Goal: Information Seeking & Learning: Learn about a topic

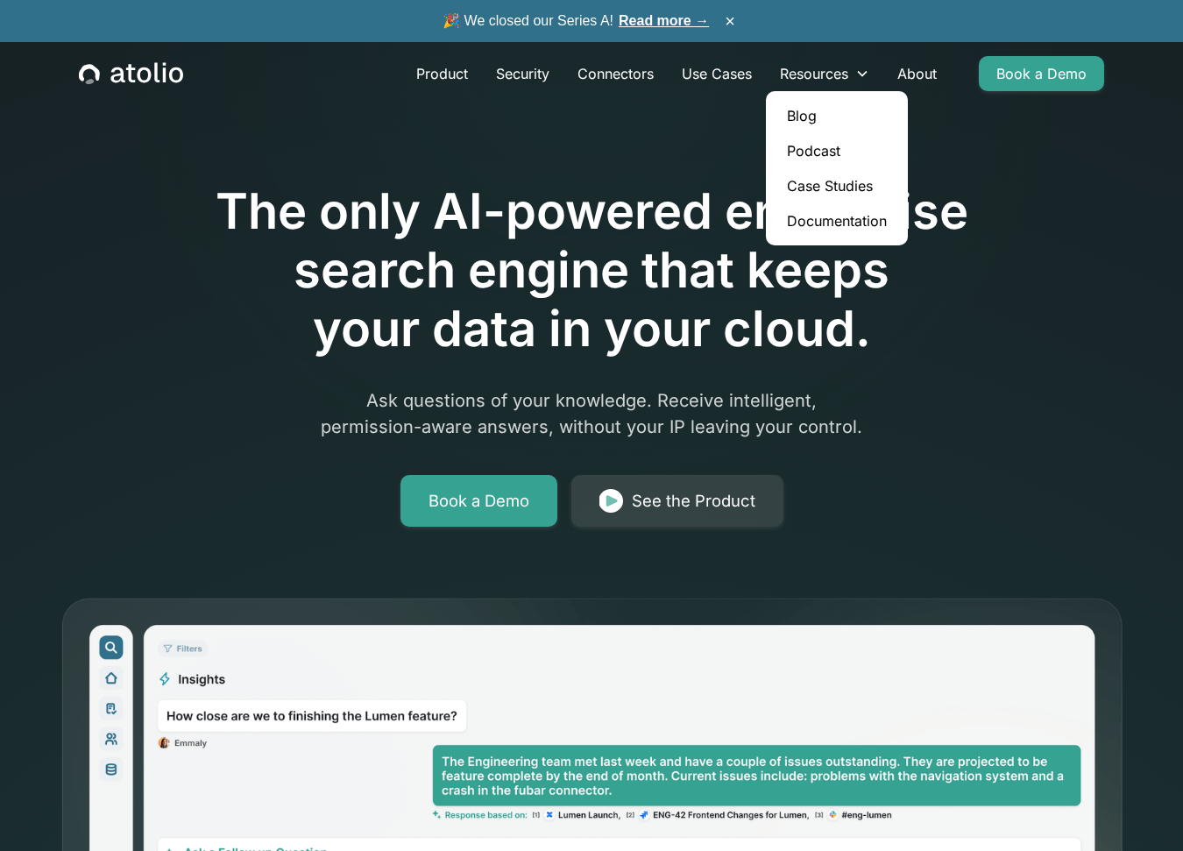
click at [828, 186] on link "Case Studies" at bounding box center [837, 185] width 128 height 35
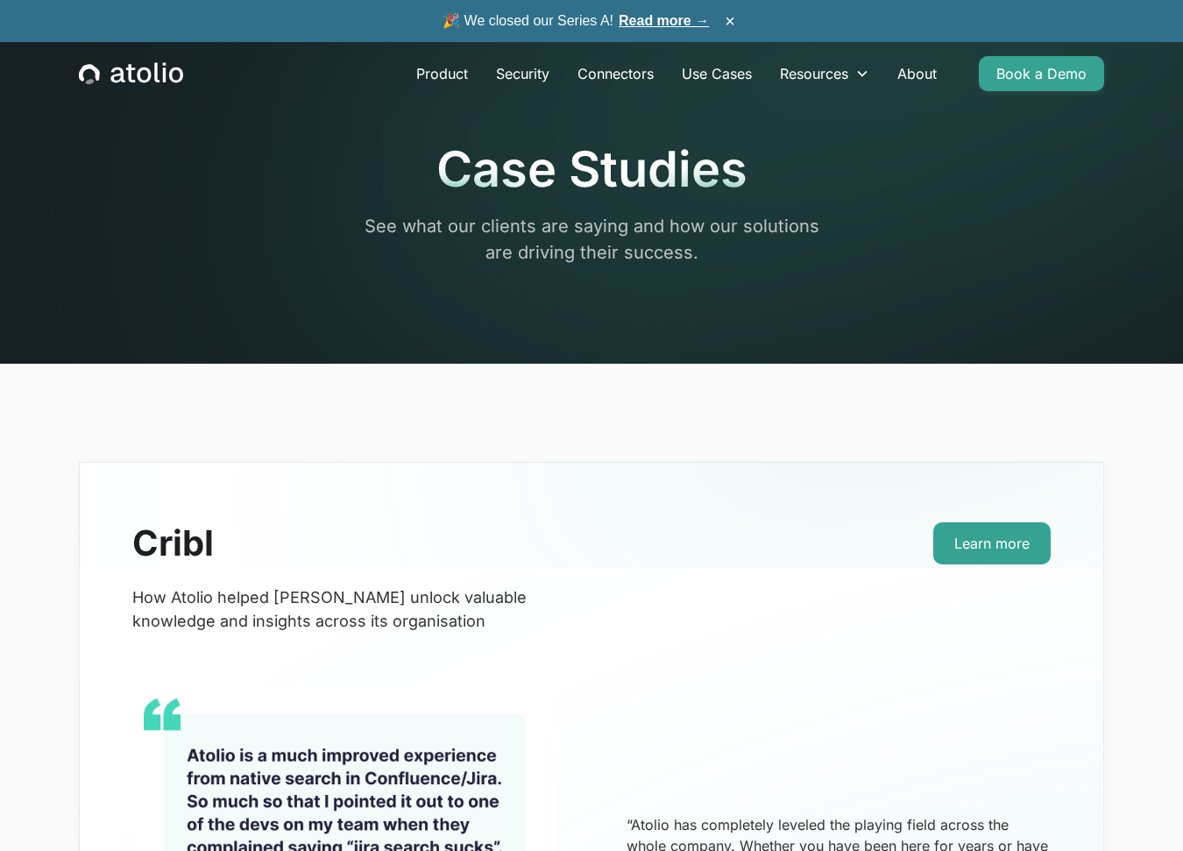
click at [107, 76] on icon "home" at bounding box center [131, 73] width 104 height 23
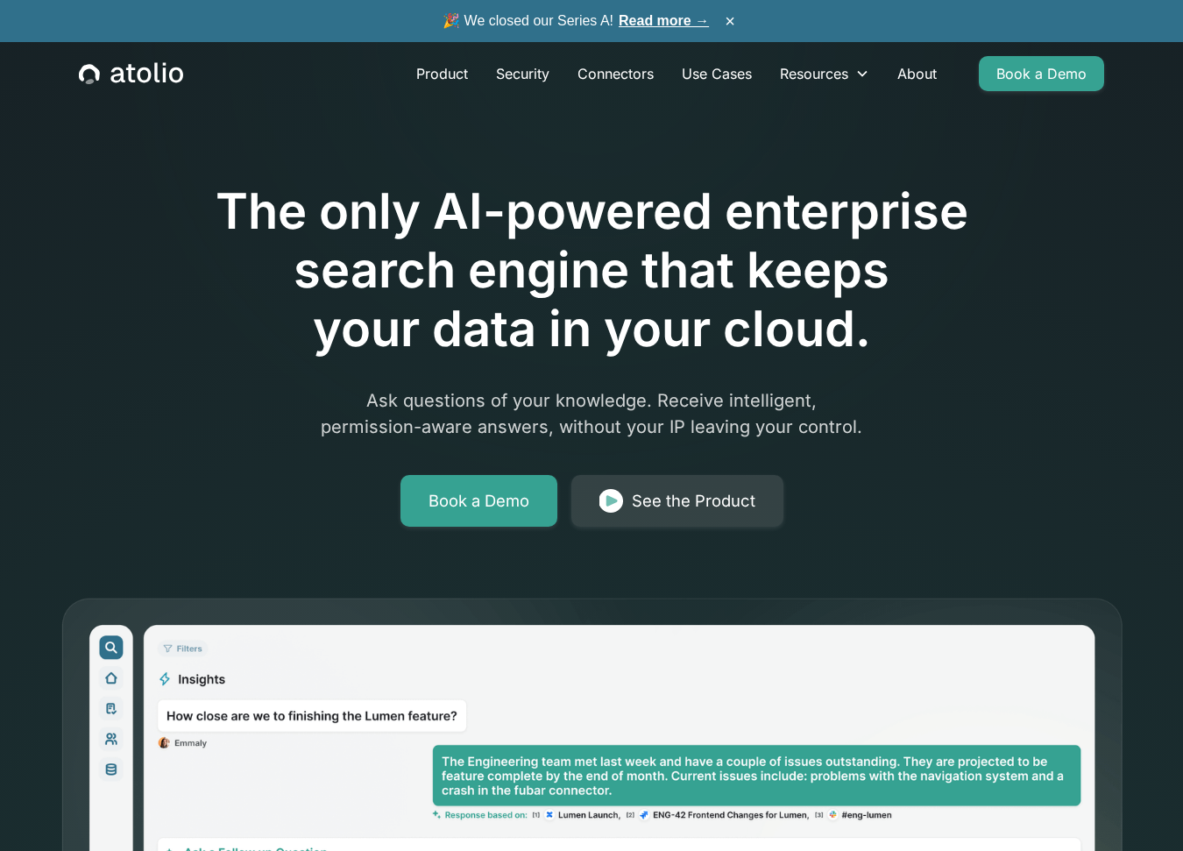
click at [648, 15] on link "Read more →" at bounding box center [663, 20] width 90 height 15
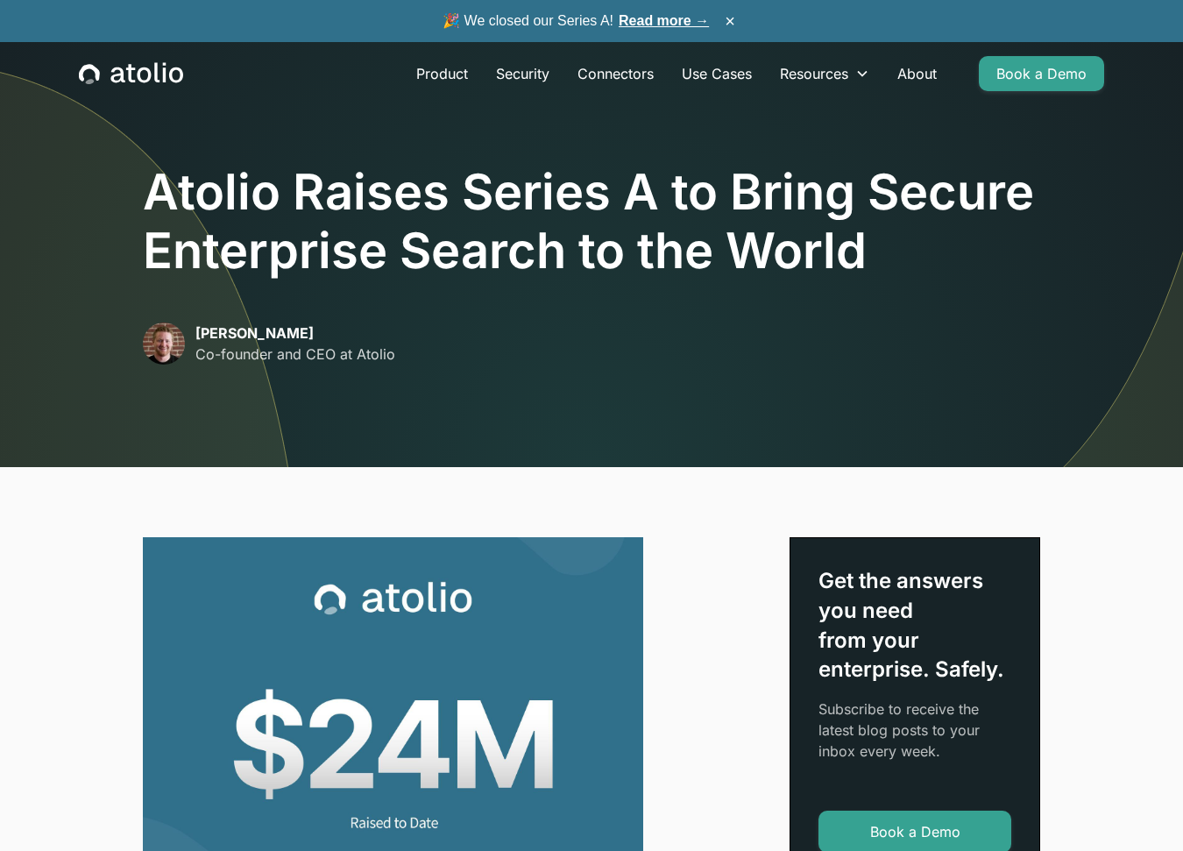
click at [665, 225] on h1 "Atolio Raises Series A to Bring Secure Enterprise Search to the World" at bounding box center [591, 221] width 897 height 117
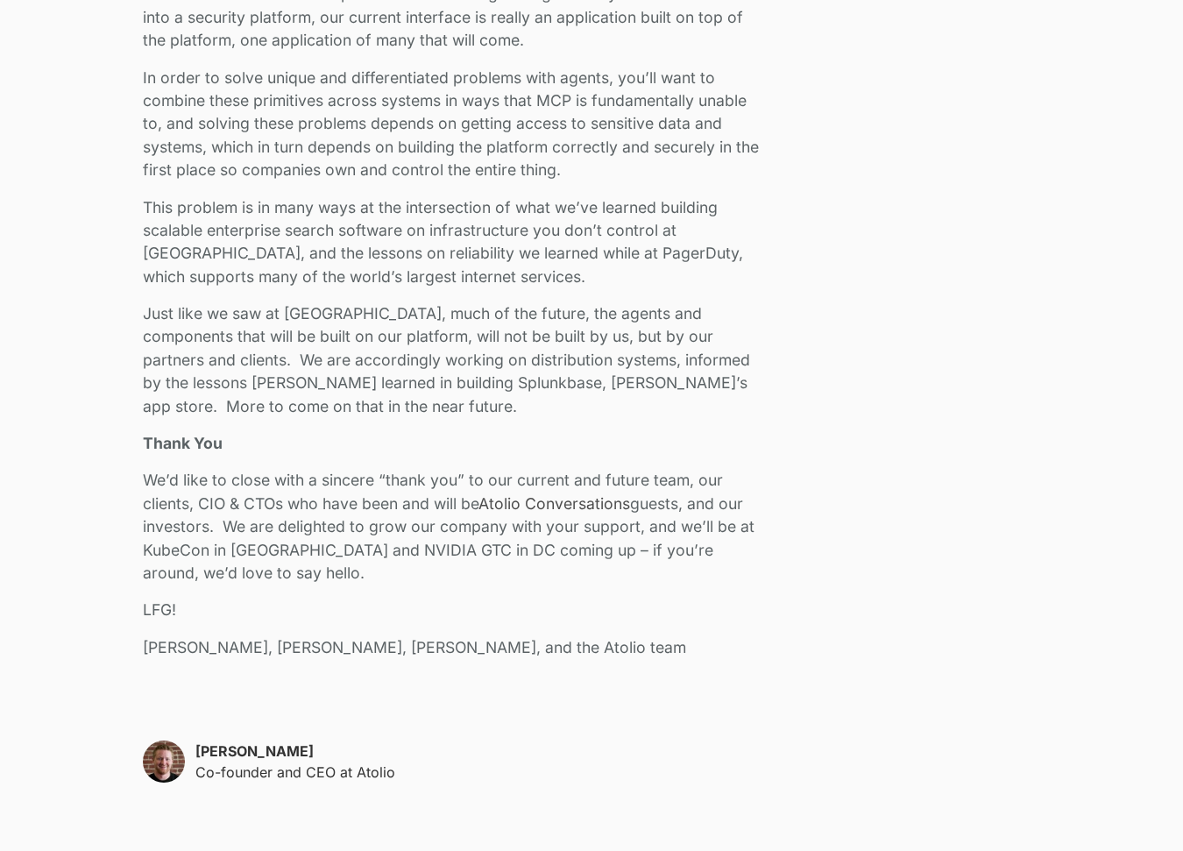
scroll to position [4502, 0]
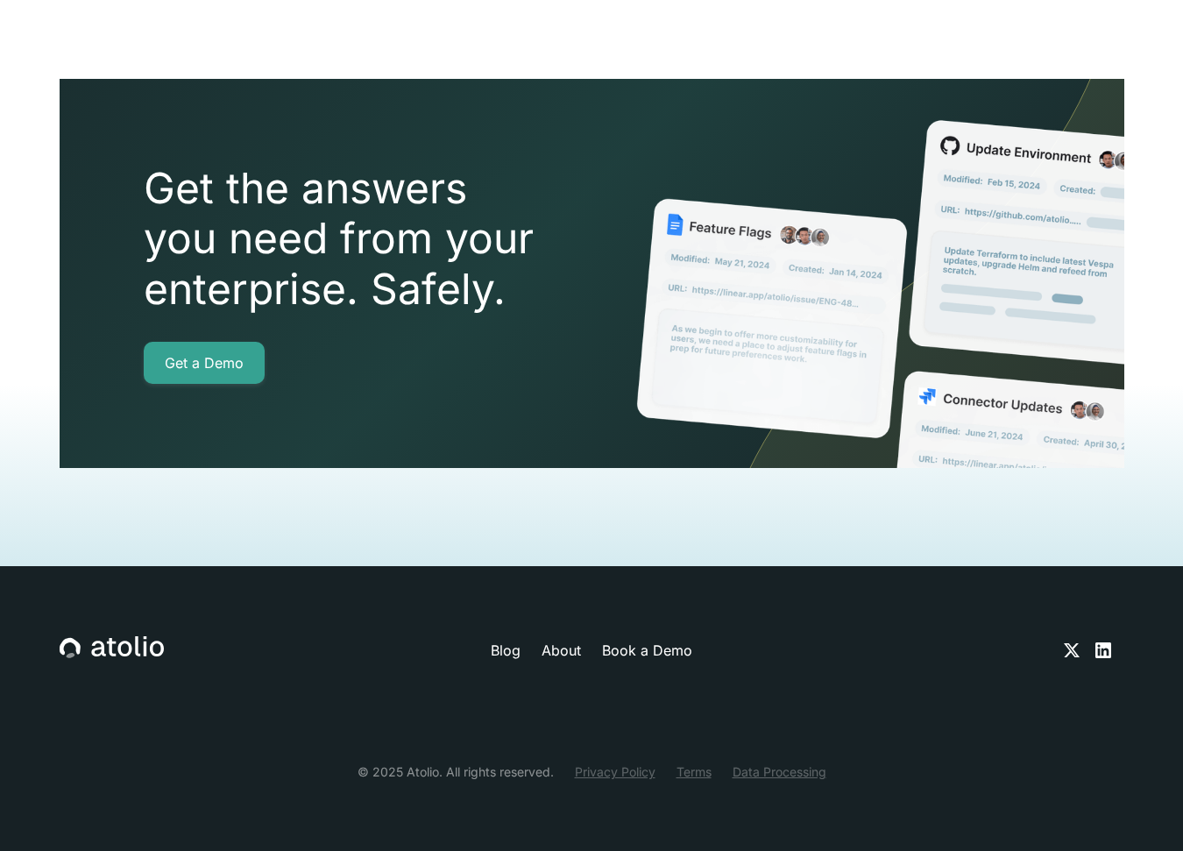
click at [103, 648] on icon at bounding box center [98, 649] width 14 height 16
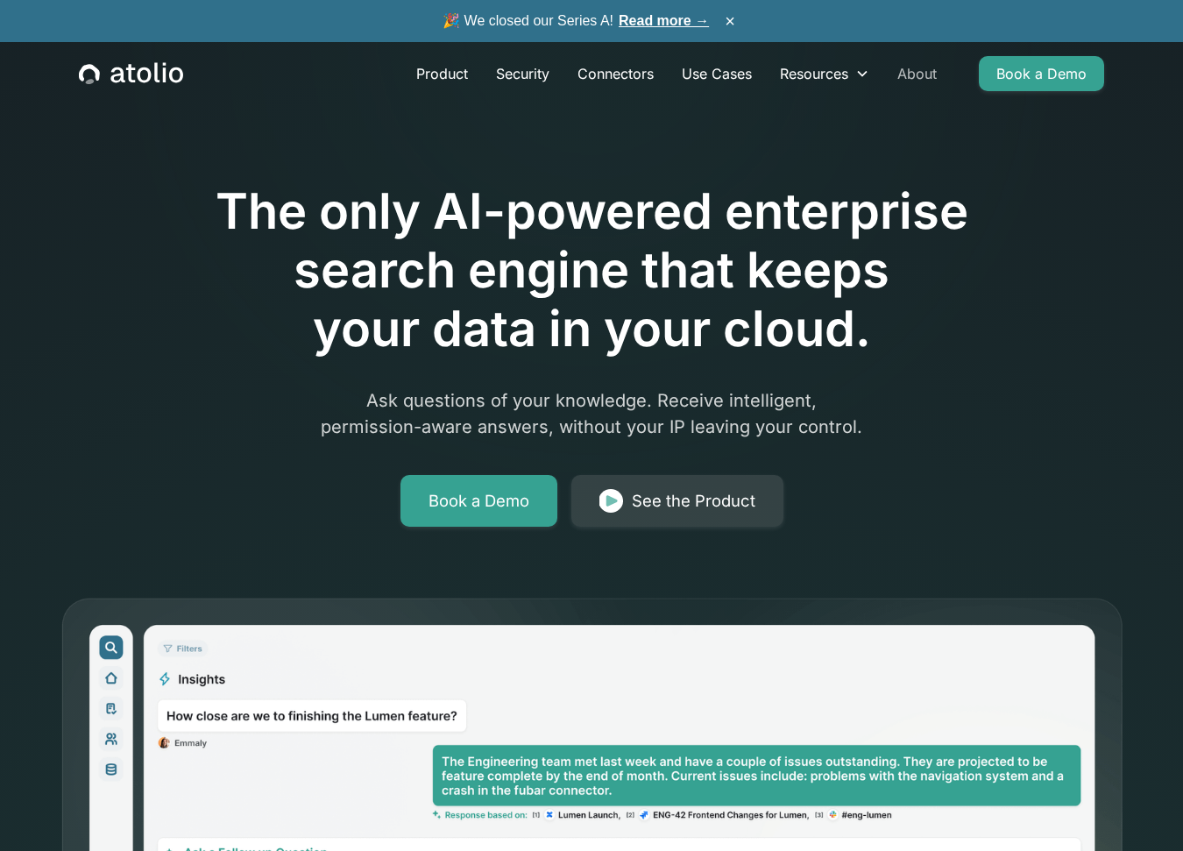
click at [901, 70] on link "About" at bounding box center [916, 73] width 67 height 35
